Goal: Information Seeking & Learning: Understand process/instructions

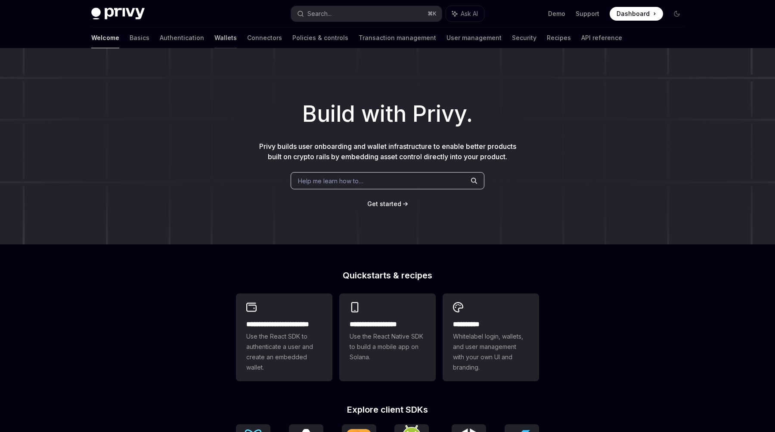
click at [214, 39] on link "Wallets" at bounding box center [225, 38] width 22 height 21
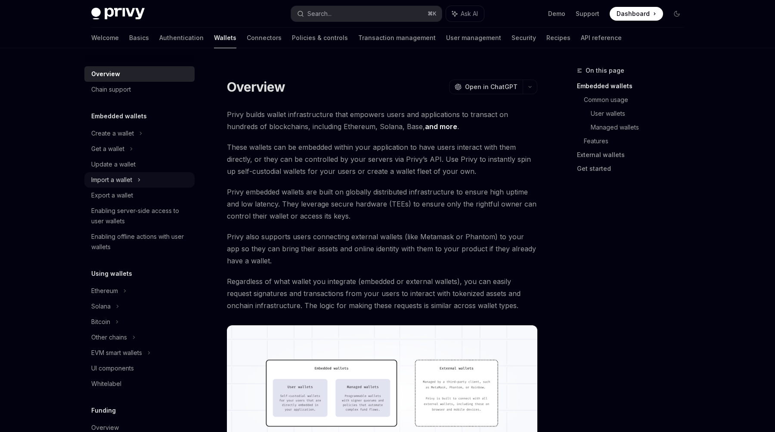
click at [121, 176] on div "Import a wallet" at bounding box center [111, 180] width 41 height 10
type textarea "*"
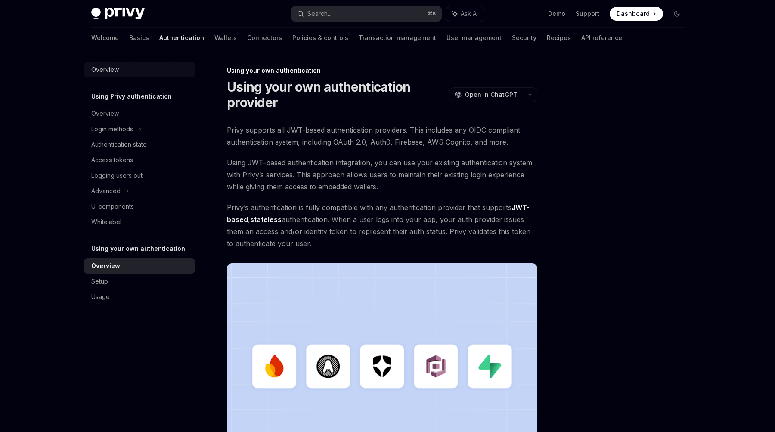
click at [112, 69] on div "Overview" at bounding box center [105, 70] width 28 height 10
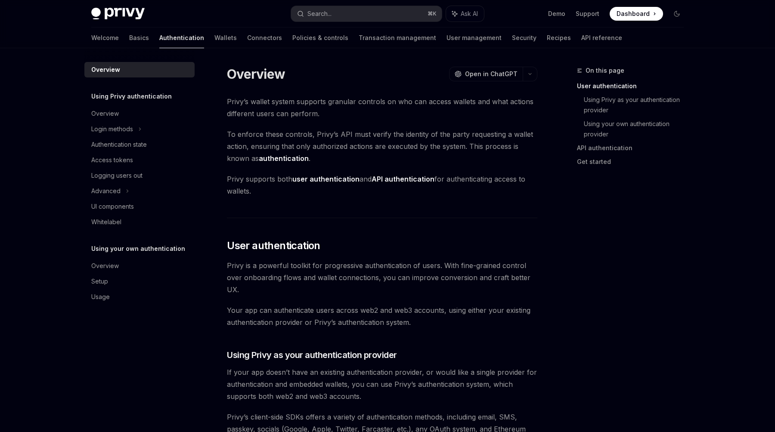
click at [164, 102] on h5 "Using your own authentication" at bounding box center [131, 96] width 81 height 10
copy h5 "Using your own authentication"
click at [581, 37] on link "API reference" at bounding box center [601, 38] width 41 height 21
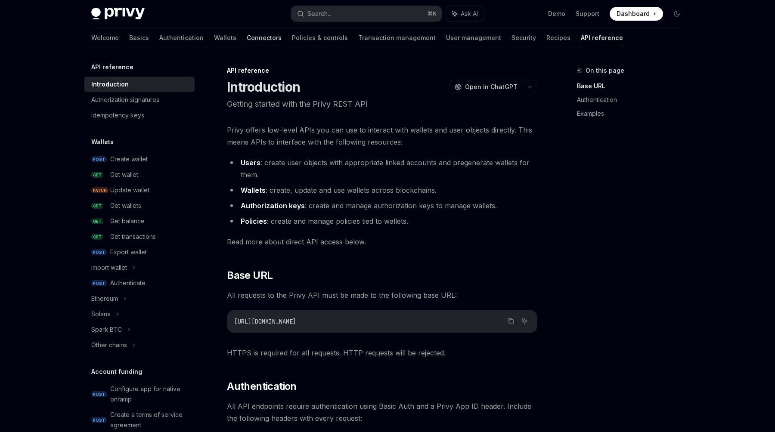
click at [247, 30] on link "Connectors" at bounding box center [264, 38] width 35 height 21
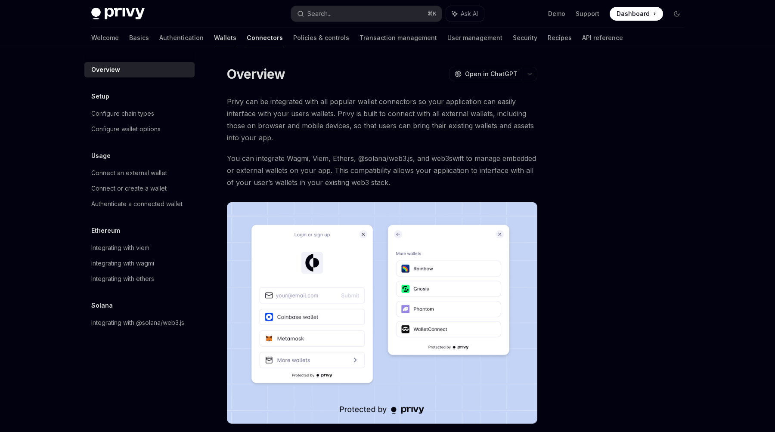
click at [214, 35] on link "Wallets" at bounding box center [225, 38] width 22 height 21
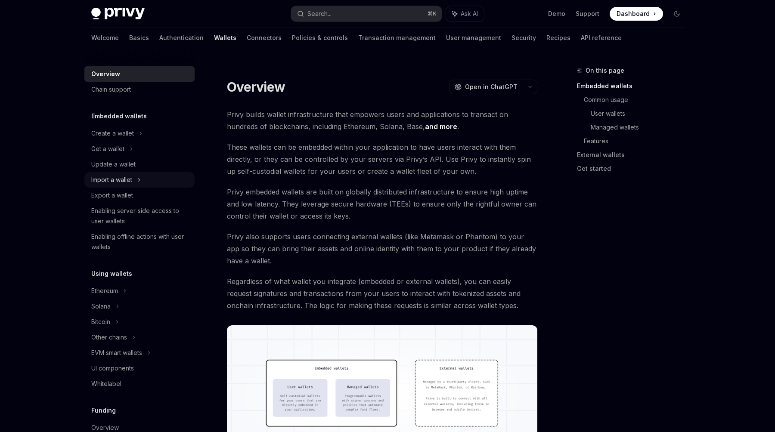
click at [121, 179] on div "Import a wallet" at bounding box center [111, 180] width 41 height 10
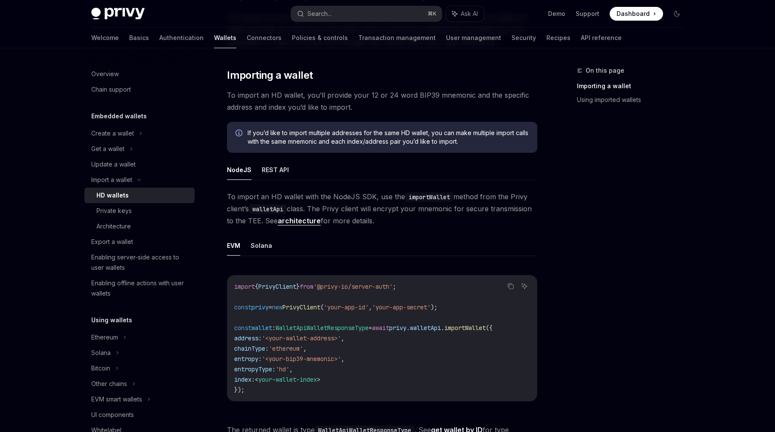
scroll to position [144, 0]
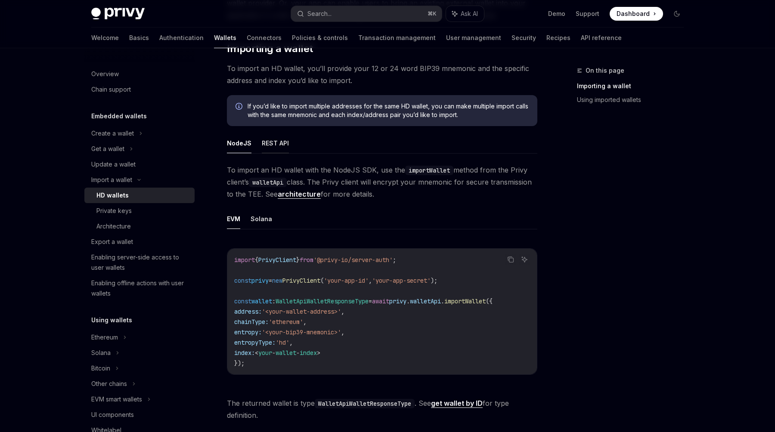
click at [271, 146] on button "REST API" at bounding box center [275, 143] width 27 height 20
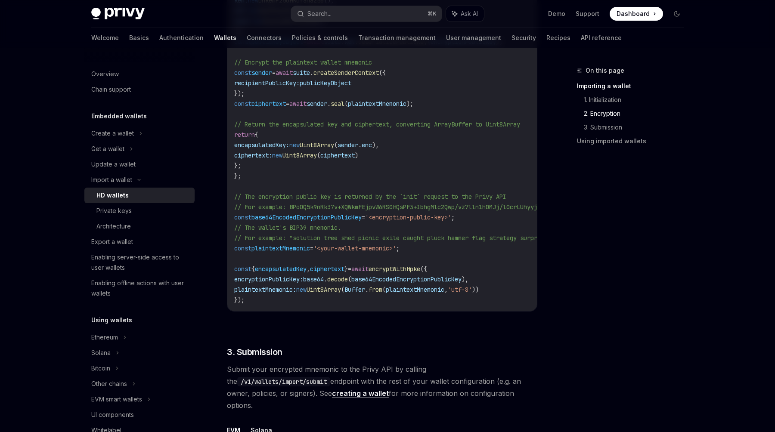
scroll to position [1041, 0]
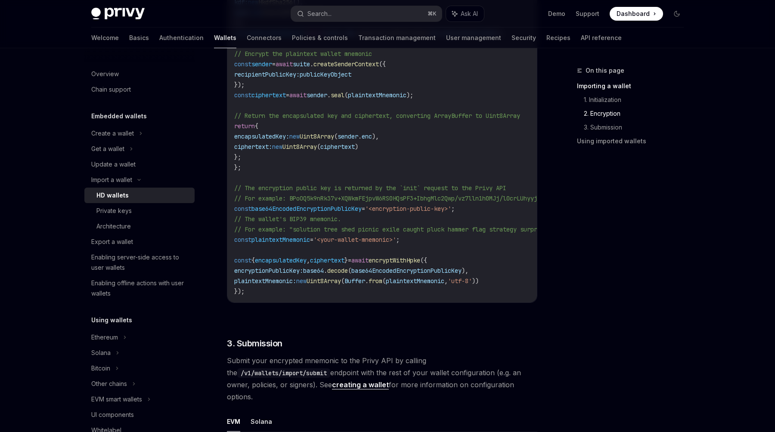
click at [290, 260] on span "encapsulatedKey" at bounding box center [281, 261] width 52 height 8
copy span "encapsulatedKey"
click at [581, 32] on link "API reference" at bounding box center [601, 38] width 41 height 21
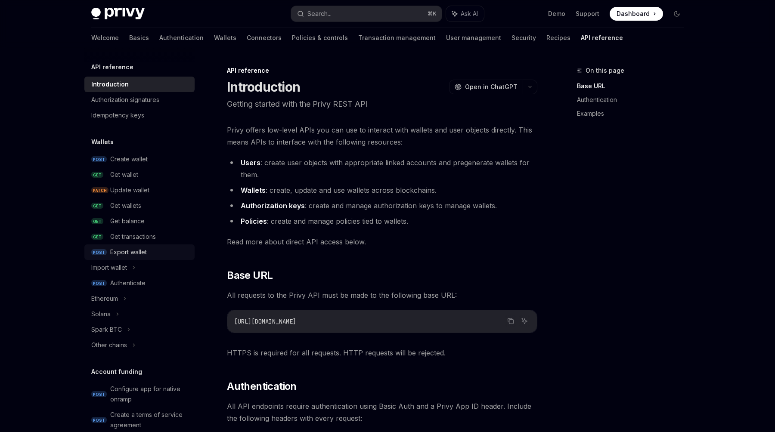
click at [134, 251] on div "Export wallet" at bounding box center [128, 252] width 37 height 10
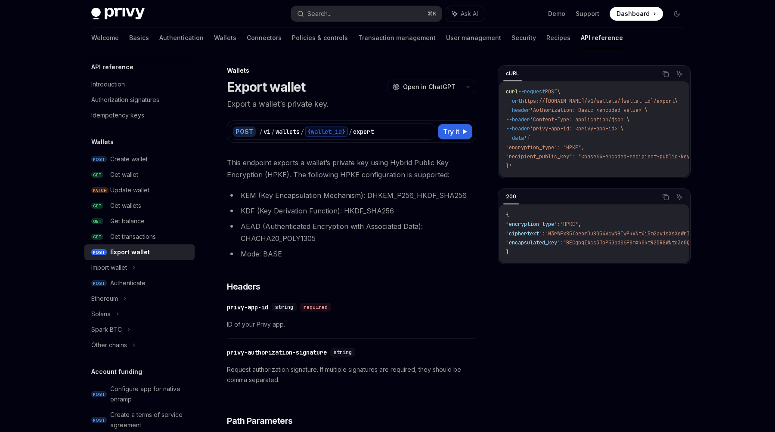
click at [212, 13] on div "Privy Docs home page" at bounding box center [187, 14] width 193 height 12
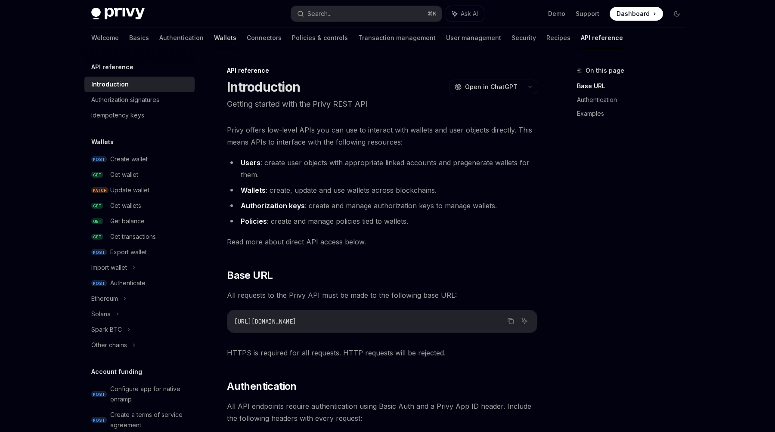
click at [214, 36] on link "Wallets" at bounding box center [225, 38] width 22 height 21
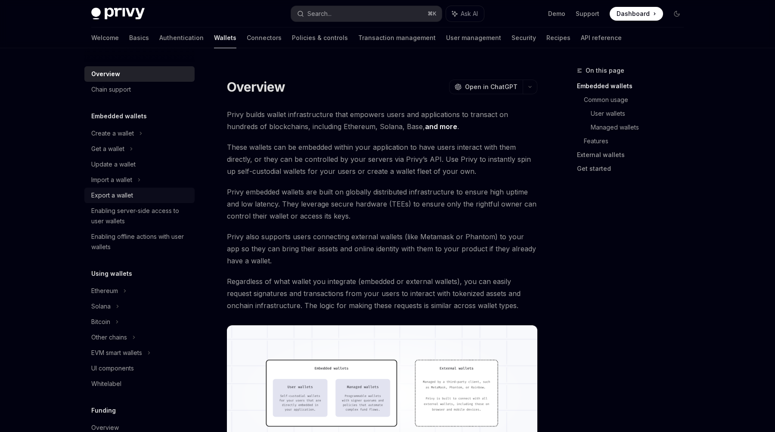
click at [114, 196] on div "Export a wallet" at bounding box center [112, 195] width 42 height 10
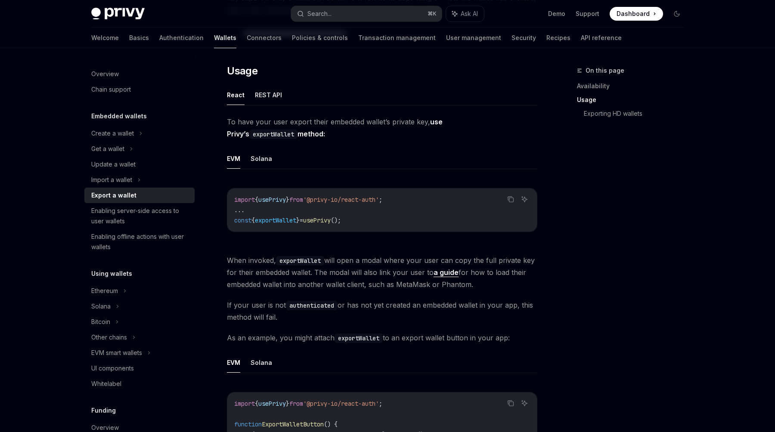
scroll to position [195, 0]
click at [121, 129] on div "Create a wallet" at bounding box center [112, 133] width 43 height 10
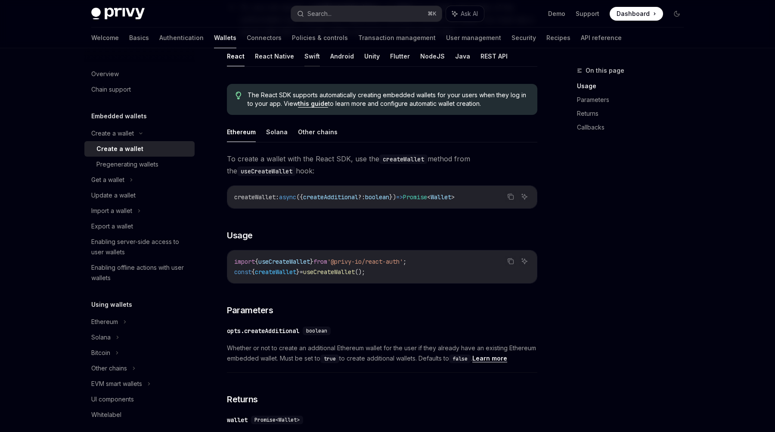
scroll to position [121, 0]
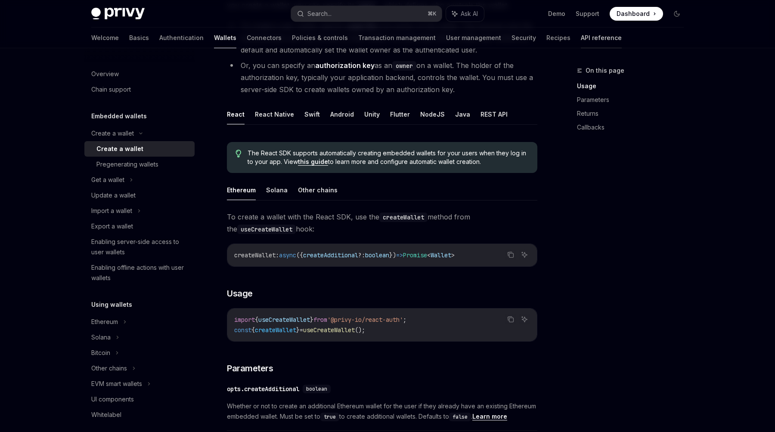
click at [581, 40] on link "API reference" at bounding box center [601, 38] width 41 height 21
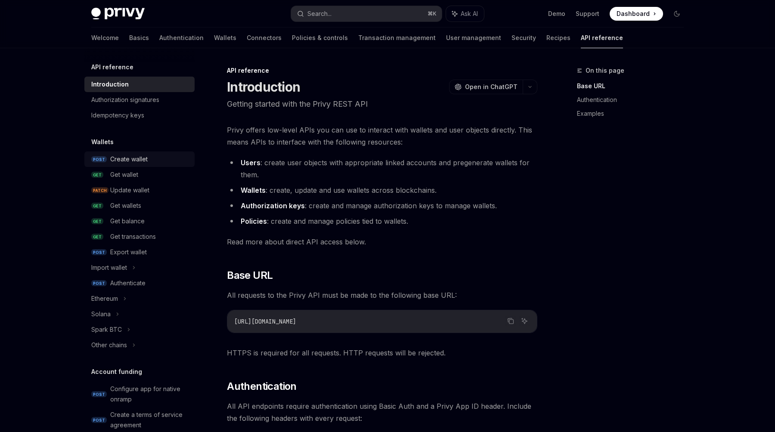
click at [130, 164] on div "Create wallet" at bounding box center [128, 159] width 37 height 10
type textarea "*"
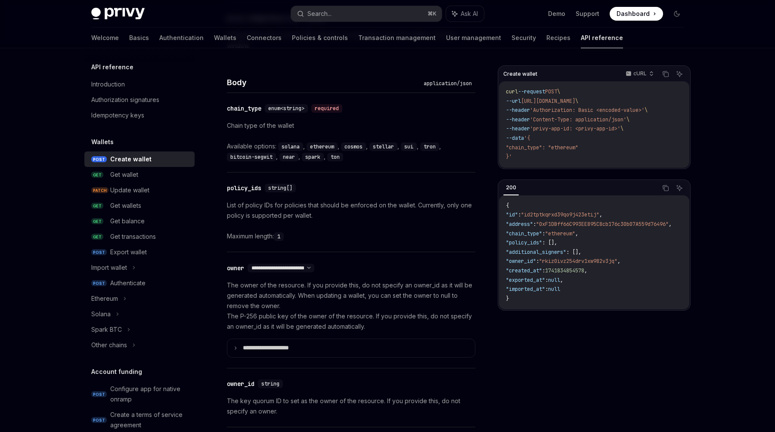
scroll to position [488, 0]
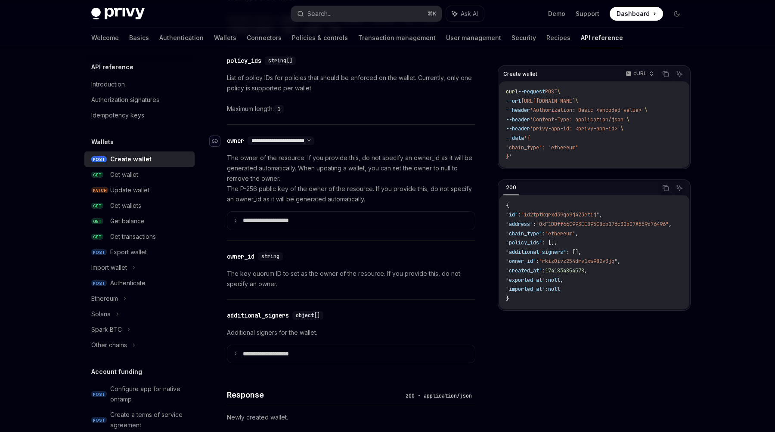
click at [213, 142] on icon "Navigate to header" at bounding box center [215, 141] width 6 height 5
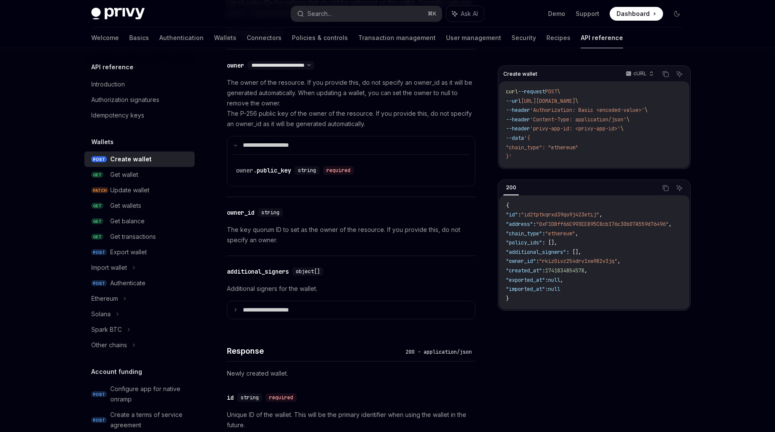
scroll to position [531, 0]
